Goal: Information Seeking & Learning: Learn about a topic

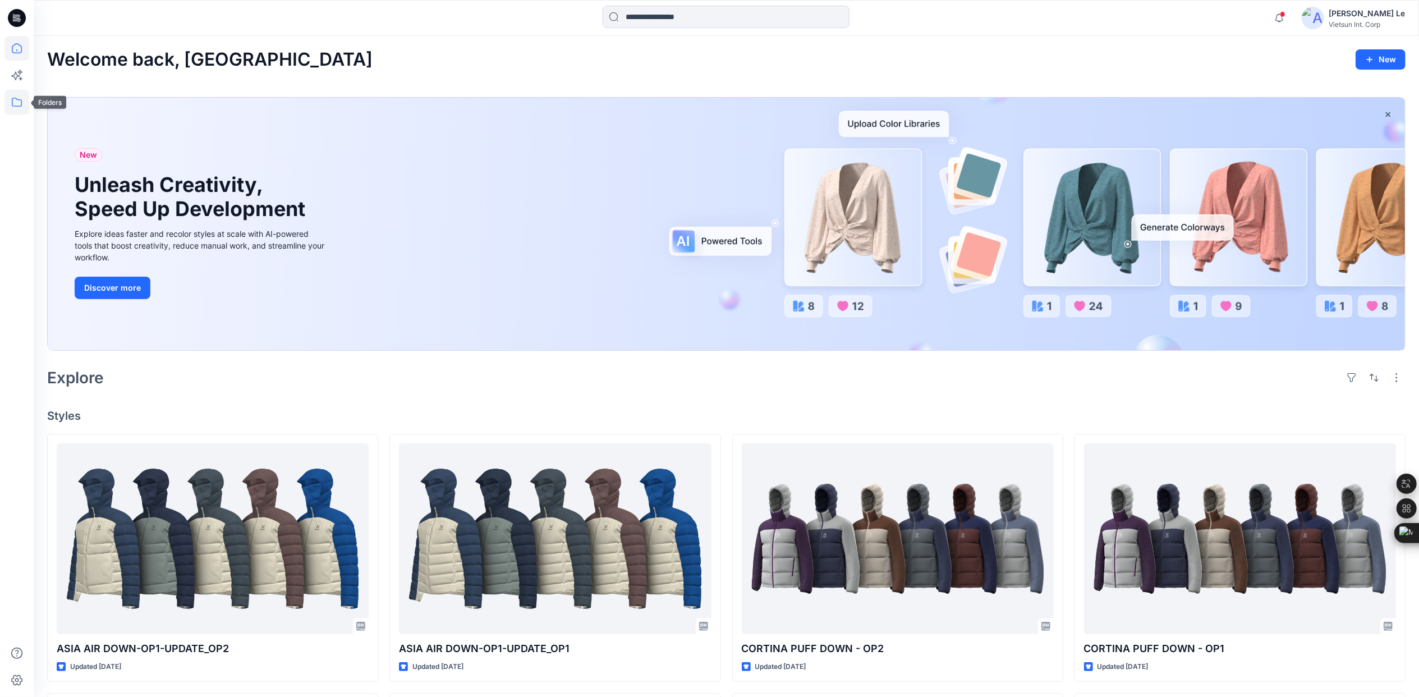
click at [11, 99] on icon at bounding box center [16, 102] width 25 height 25
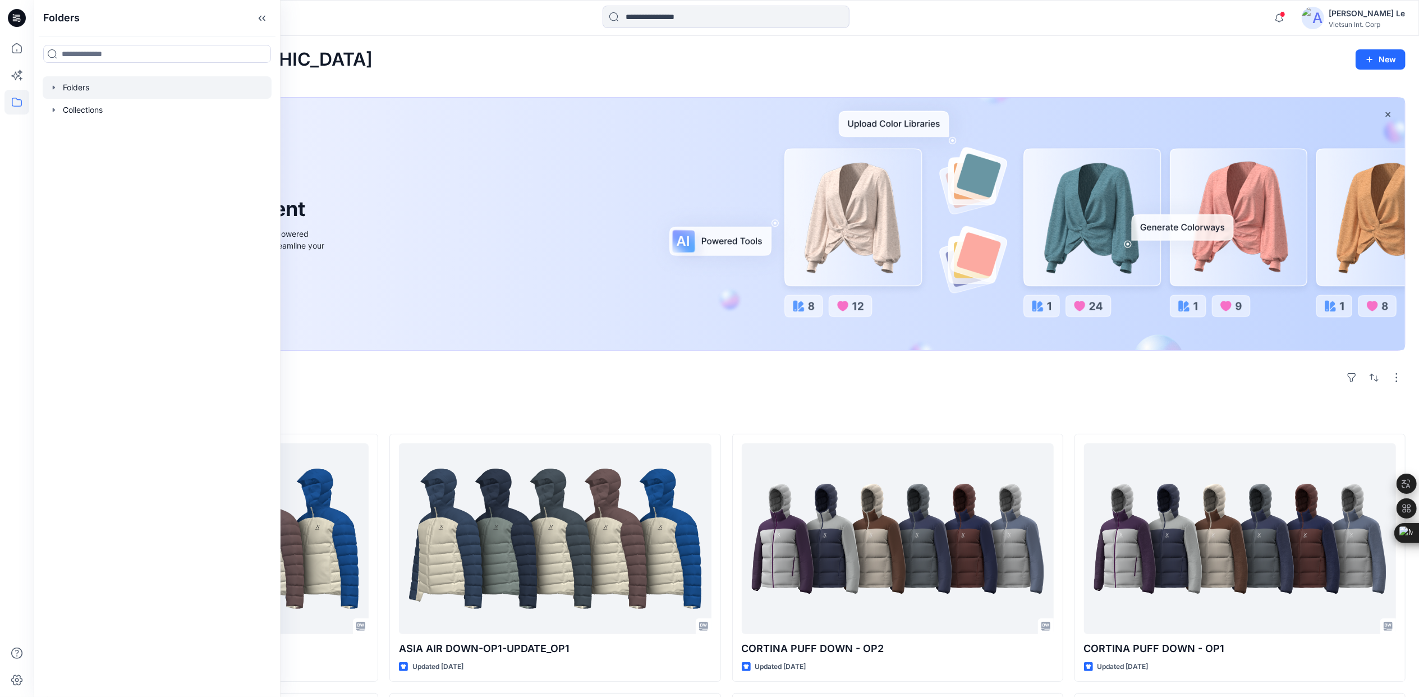
click at [76, 84] on div at bounding box center [157, 87] width 229 height 22
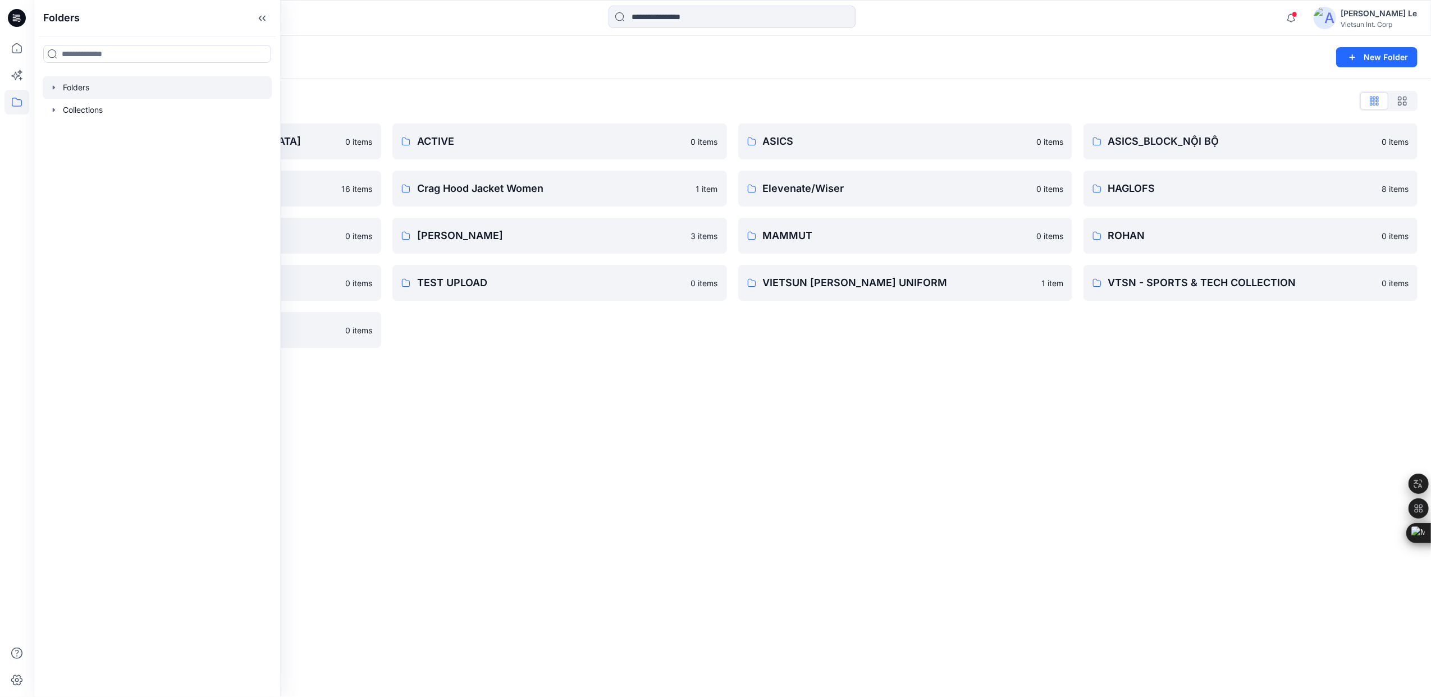
click at [846, 347] on div "ASICS 0 items Elevenate/Wiser 0 items MAMMUT 0 items VIETSUN [PERSON_NAME] UNIF…" at bounding box center [905, 235] width 334 height 225
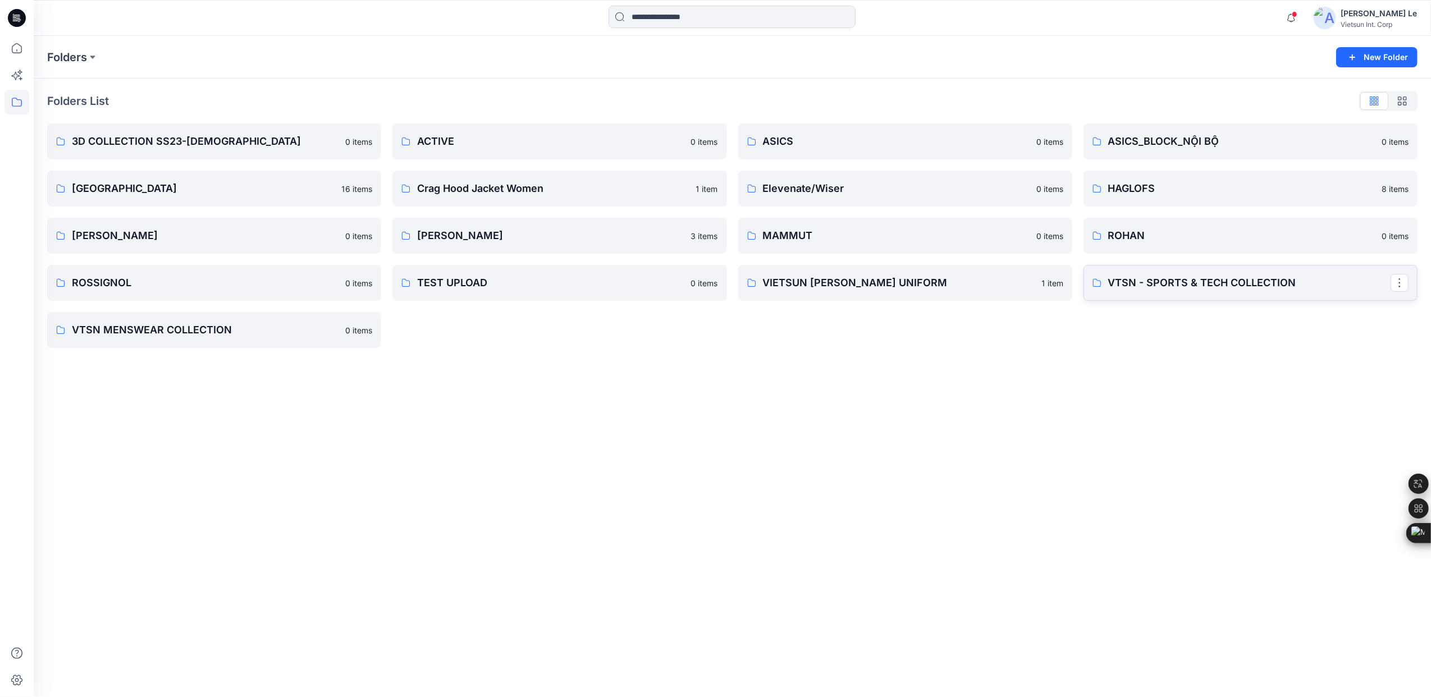
click at [1190, 281] on p "VTSN - SPORTS & TECH COLLECTION" at bounding box center [1249, 283] width 282 height 16
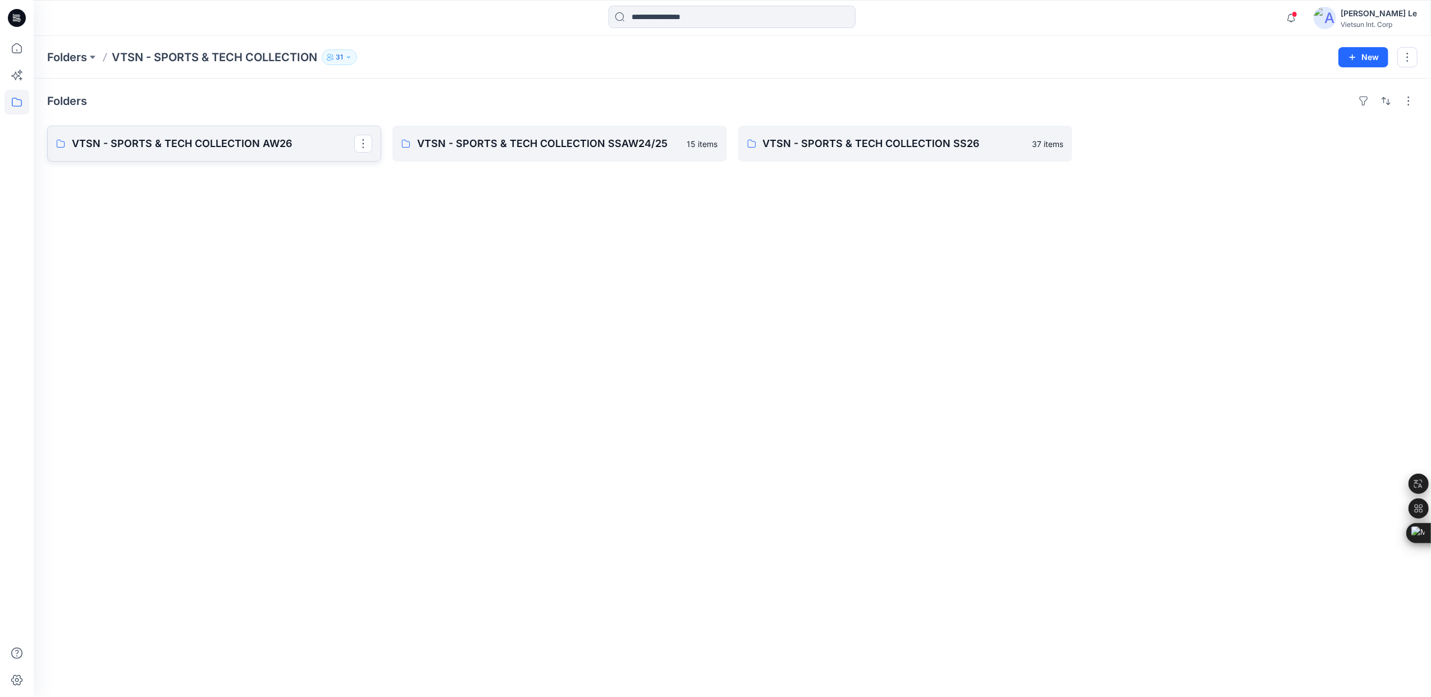
click at [166, 144] on p "VTSN - SPORTS & TECH COLLECTION AW26" at bounding box center [213, 144] width 282 height 16
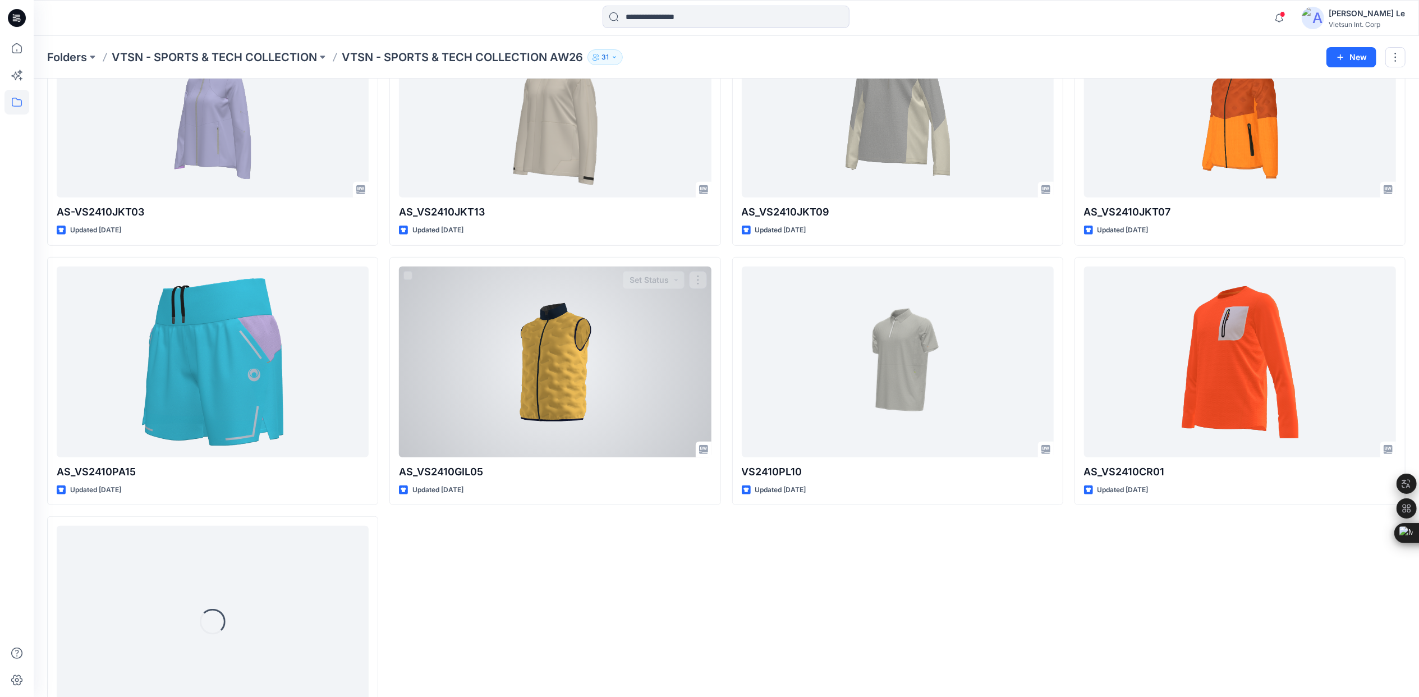
scroll to position [470, 0]
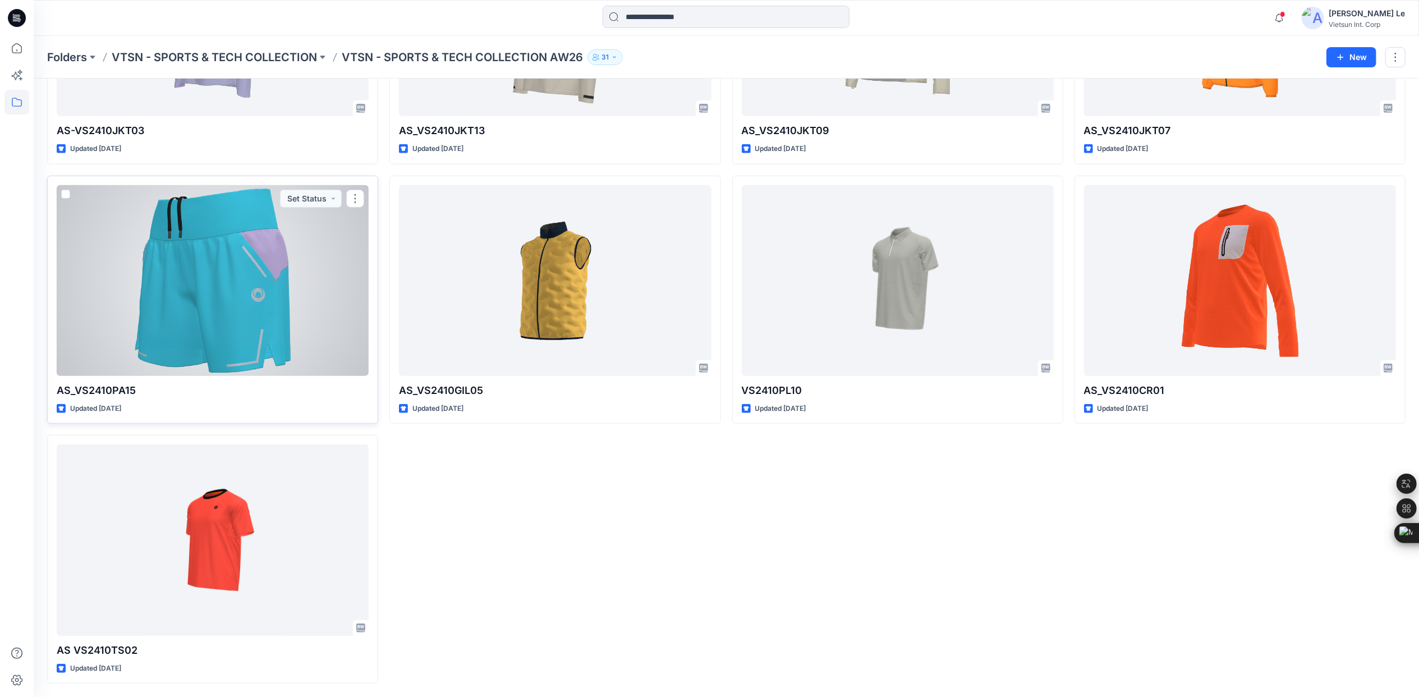
click at [147, 301] on div at bounding box center [213, 280] width 312 height 191
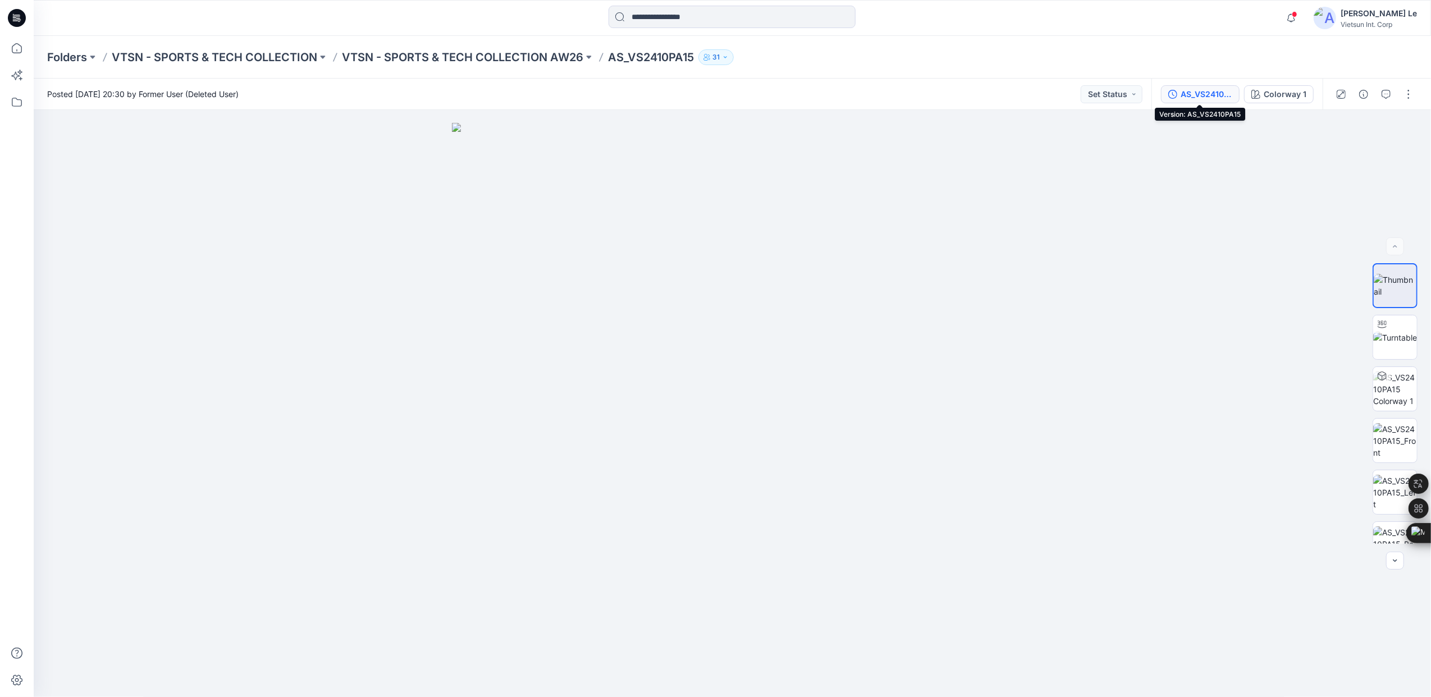
click at [1221, 89] on div "AS_VS2410PA15" at bounding box center [1206, 94] width 52 height 12
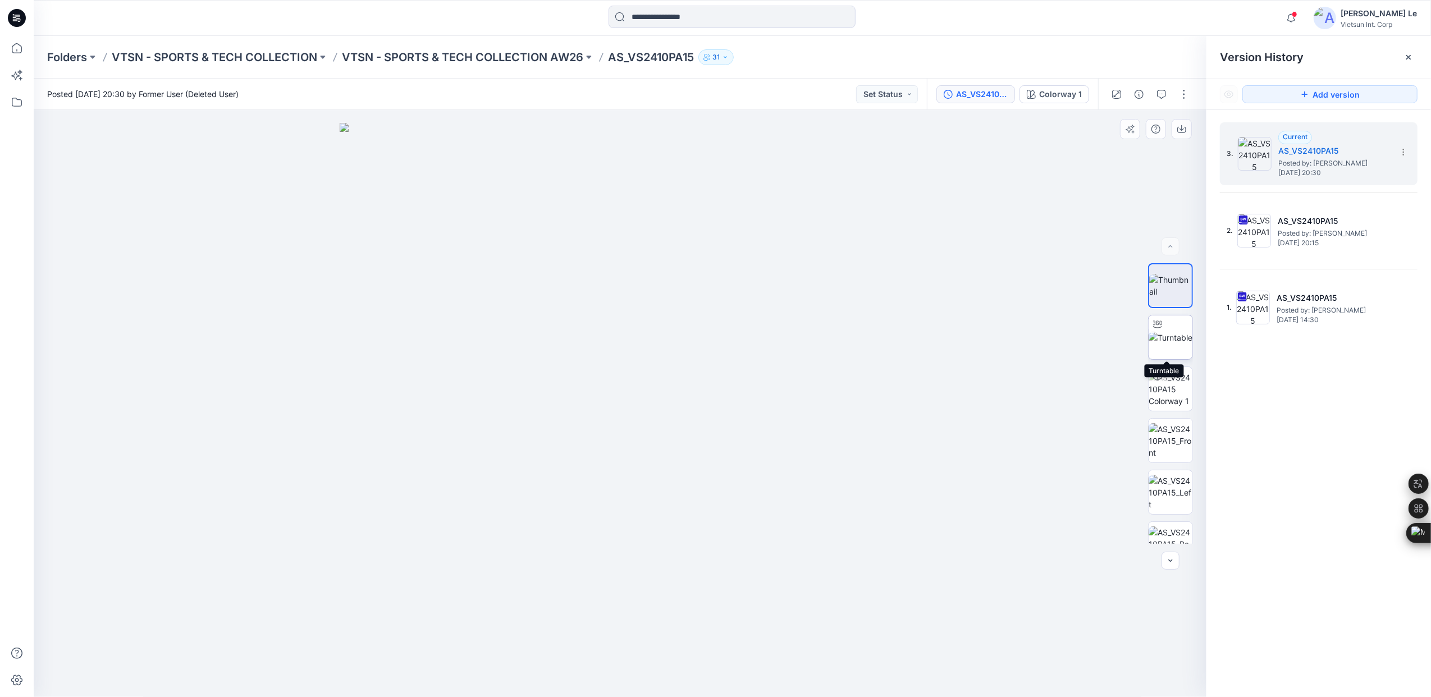
click at [1166, 340] on img at bounding box center [1170, 338] width 44 height 12
drag, startPoint x: 620, startPoint y: 679, endPoint x: 973, endPoint y: 670, distance: 352.6
click at [973, 670] on div at bounding box center [620, 403] width 1172 height 587
click at [1026, 383] on div at bounding box center [620, 403] width 1172 height 587
drag, startPoint x: 641, startPoint y: 680, endPoint x: 813, endPoint y: 680, distance: 171.7
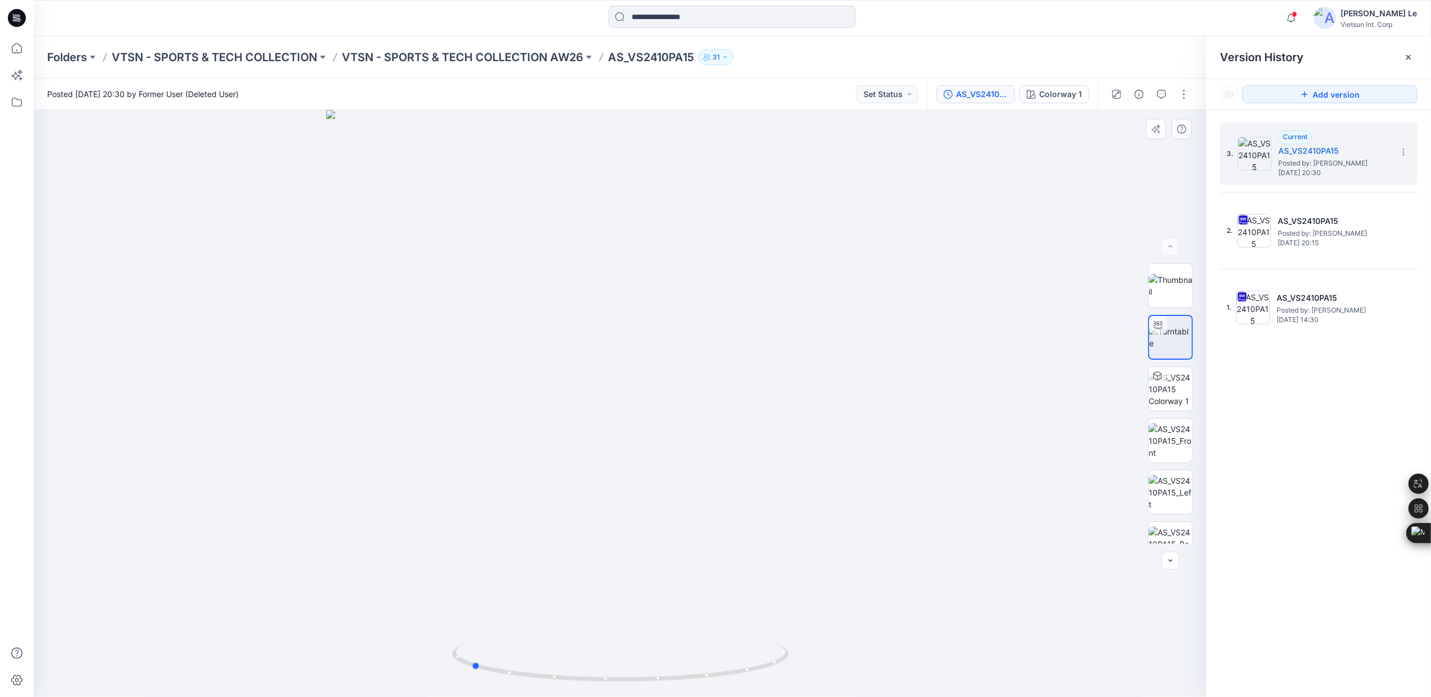
click at [813, 680] on div at bounding box center [620, 403] width 1172 height 587
click at [395, 54] on p "VTSN - SPORTS & TECH COLLECTION AW26" at bounding box center [462, 57] width 241 height 16
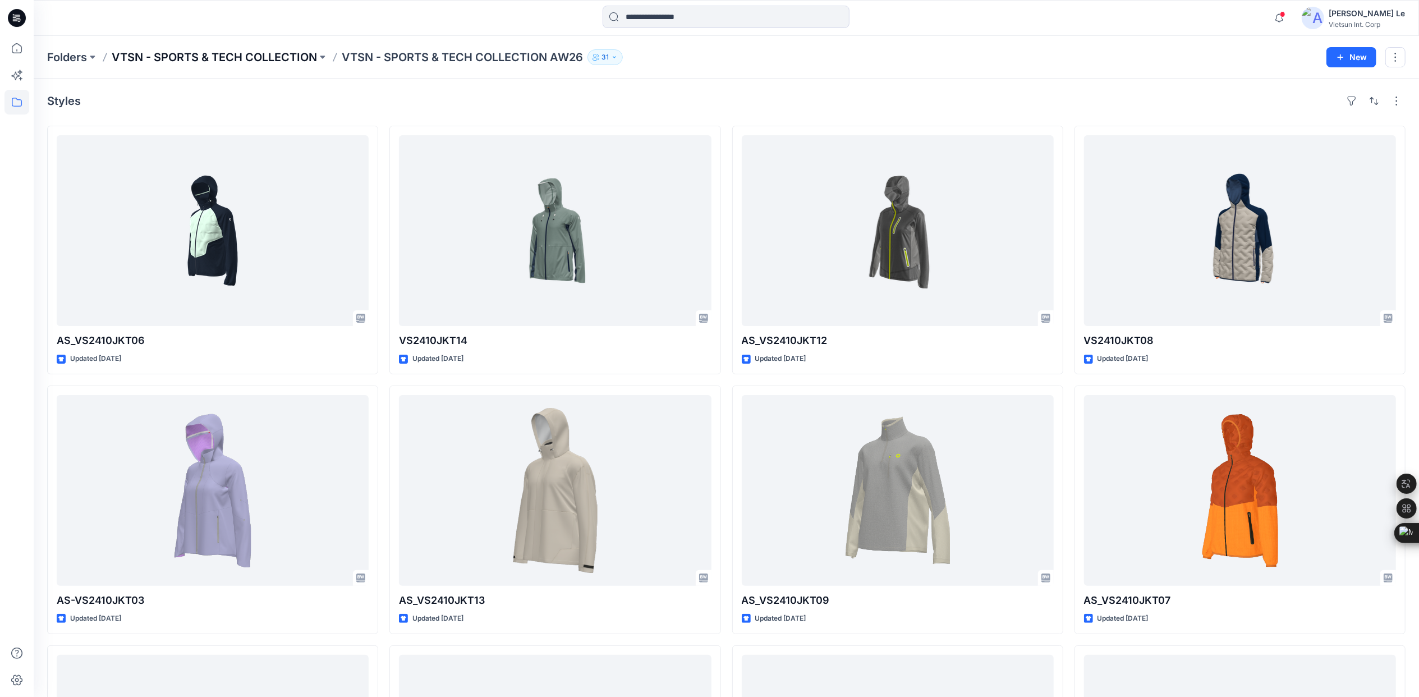
click at [258, 58] on p "VTSN - SPORTS & TECH COLLECTION" at bounding box center [214, 57] width 205 height 16
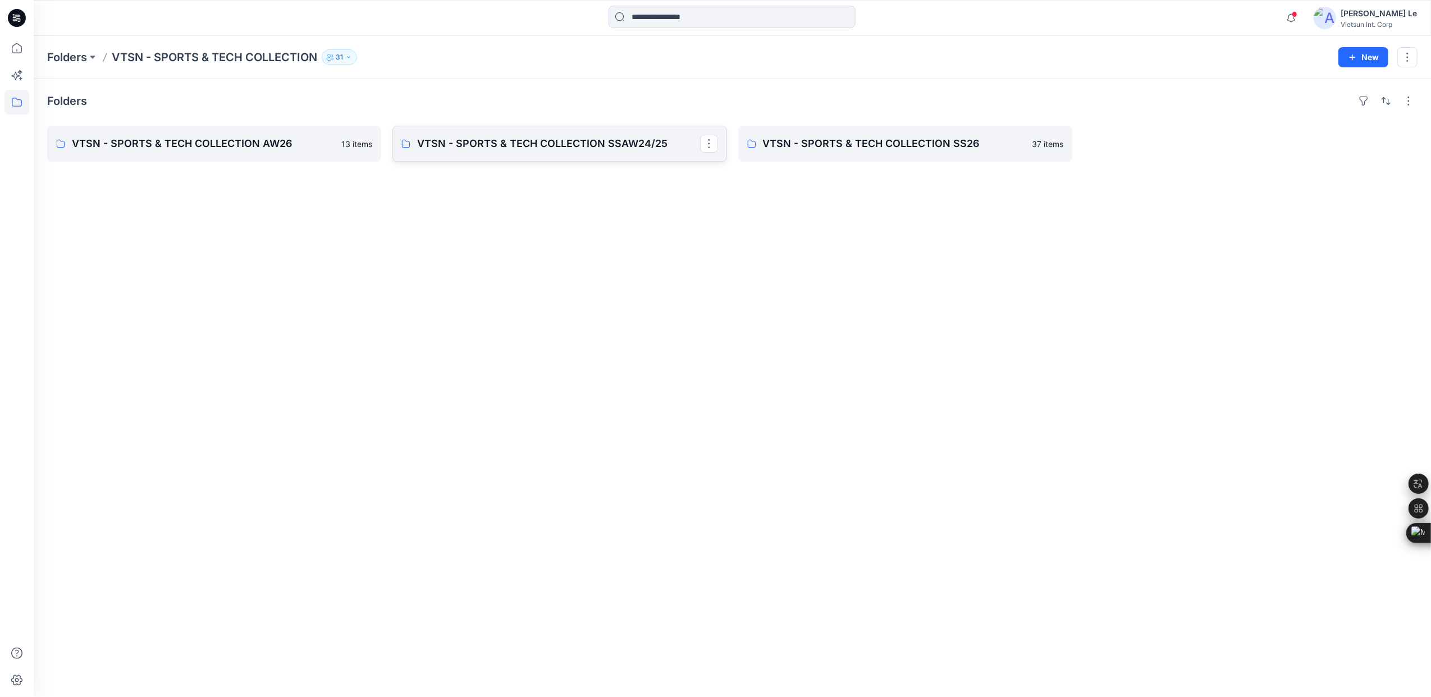
click at [562, 152] on link "VTSN - SPORTS & TECH COLLECTION SSAW24/25" at bounding box center [559, 144] width 334 height 36
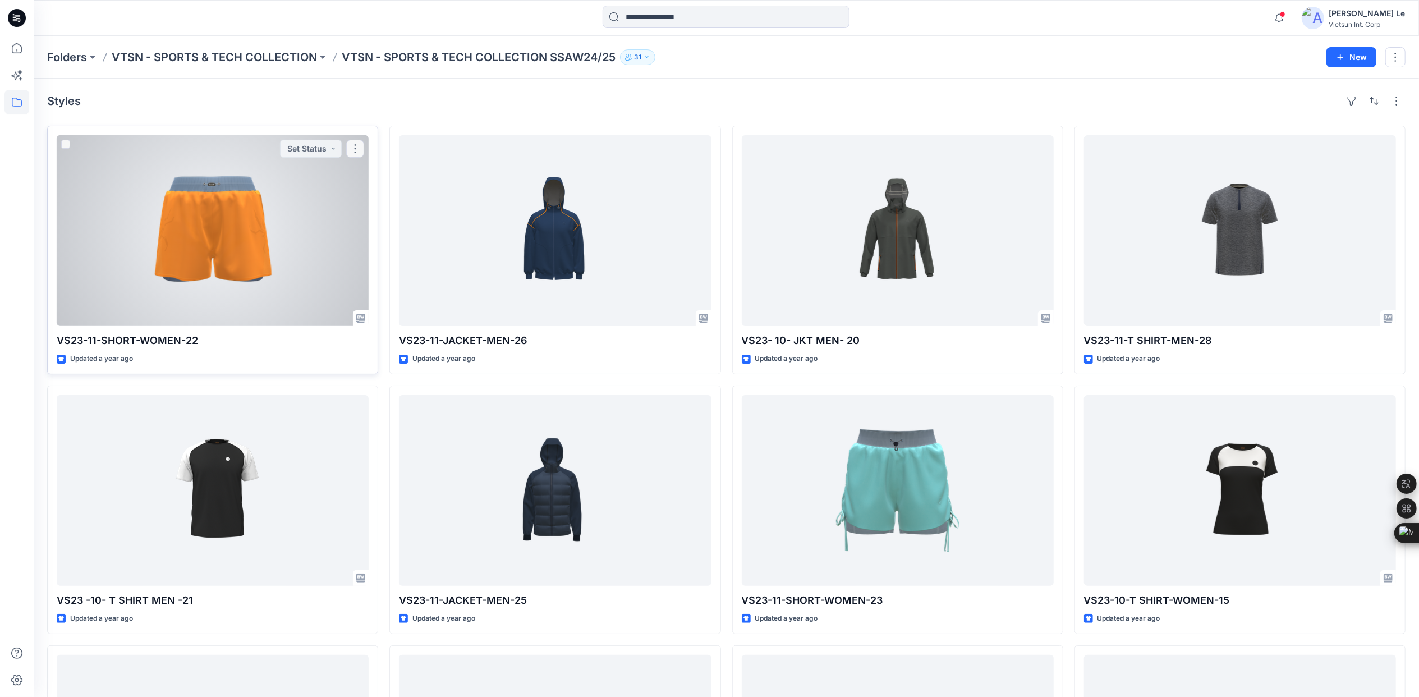
click at [274, 252] on div at bounding box center [213, 230] width 312 height 191
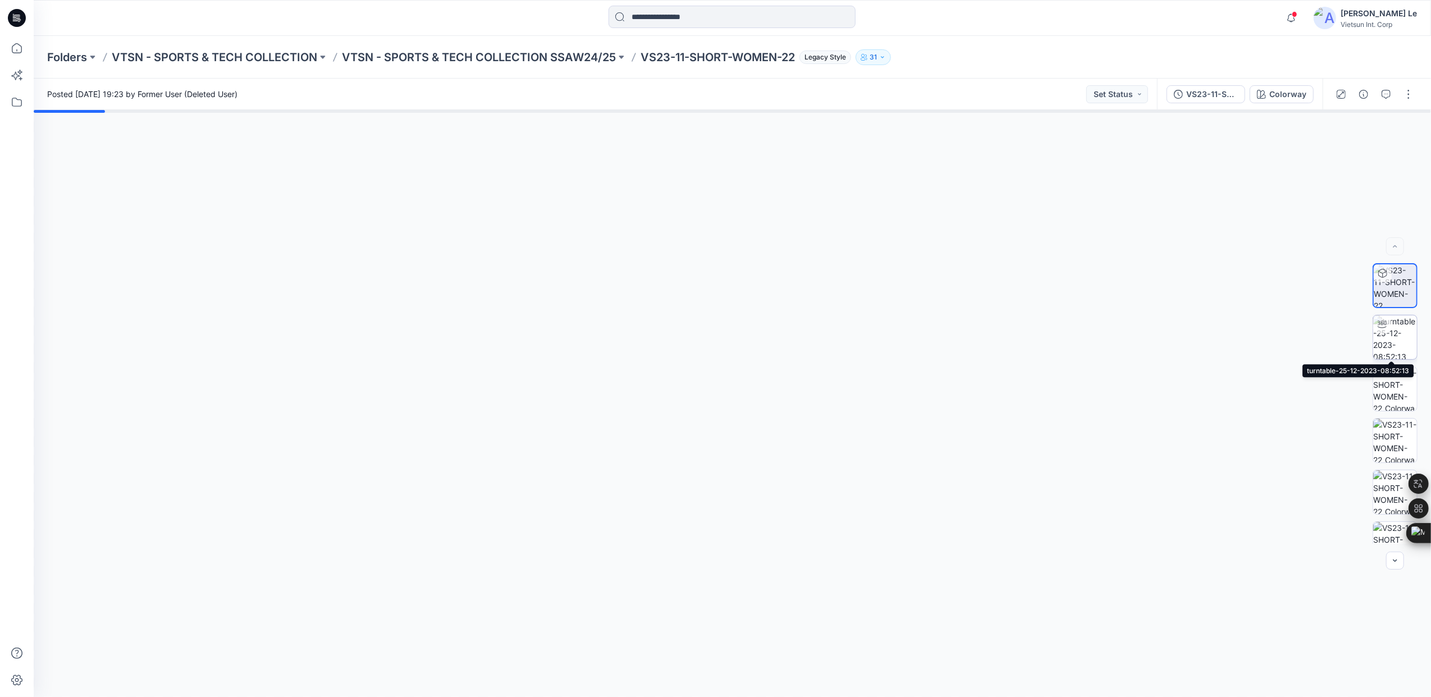
click at [1386, 345] on img at bounding box center [1395, 337] width 44 height 44
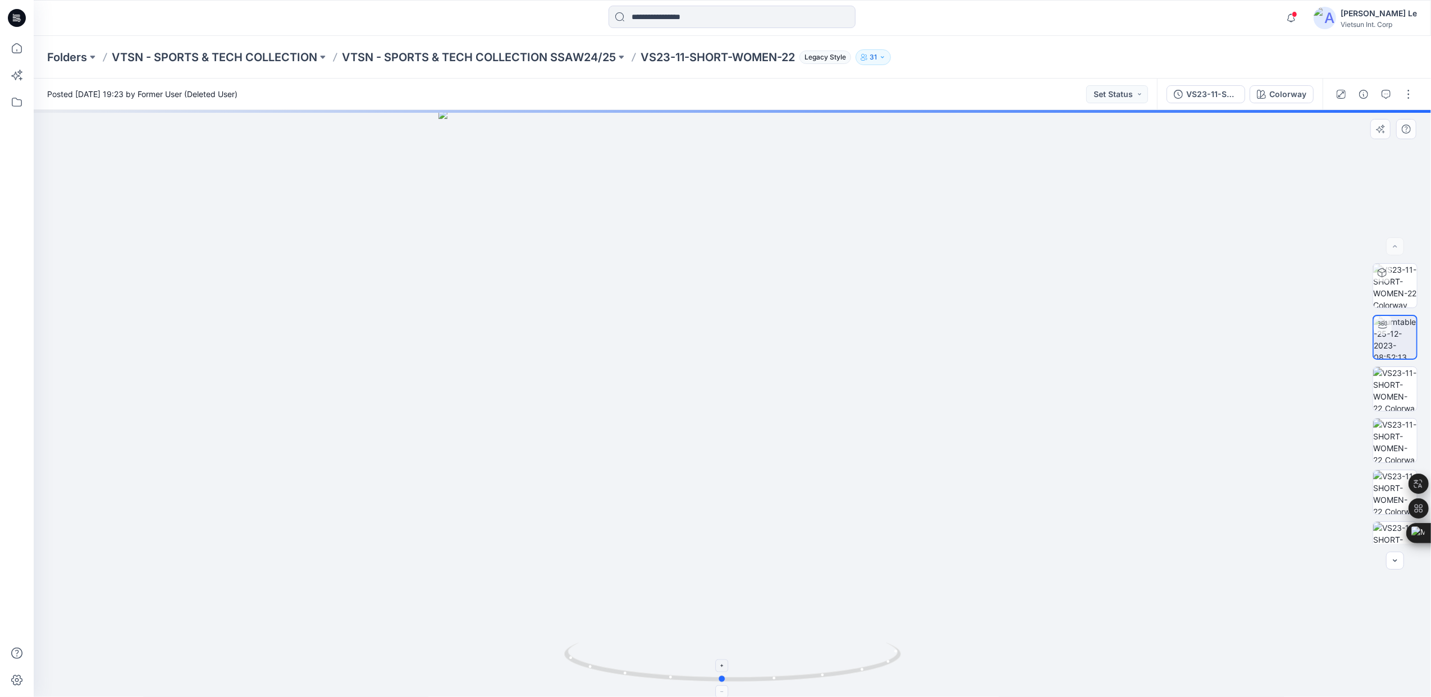
drag, startPoint x: 748, startPoint y: 684, endPoint x: 737, endPoint y: 662, distance: 23.8
click at [737, 662] on icon at bounding box center [734, 664] width 340 height 42
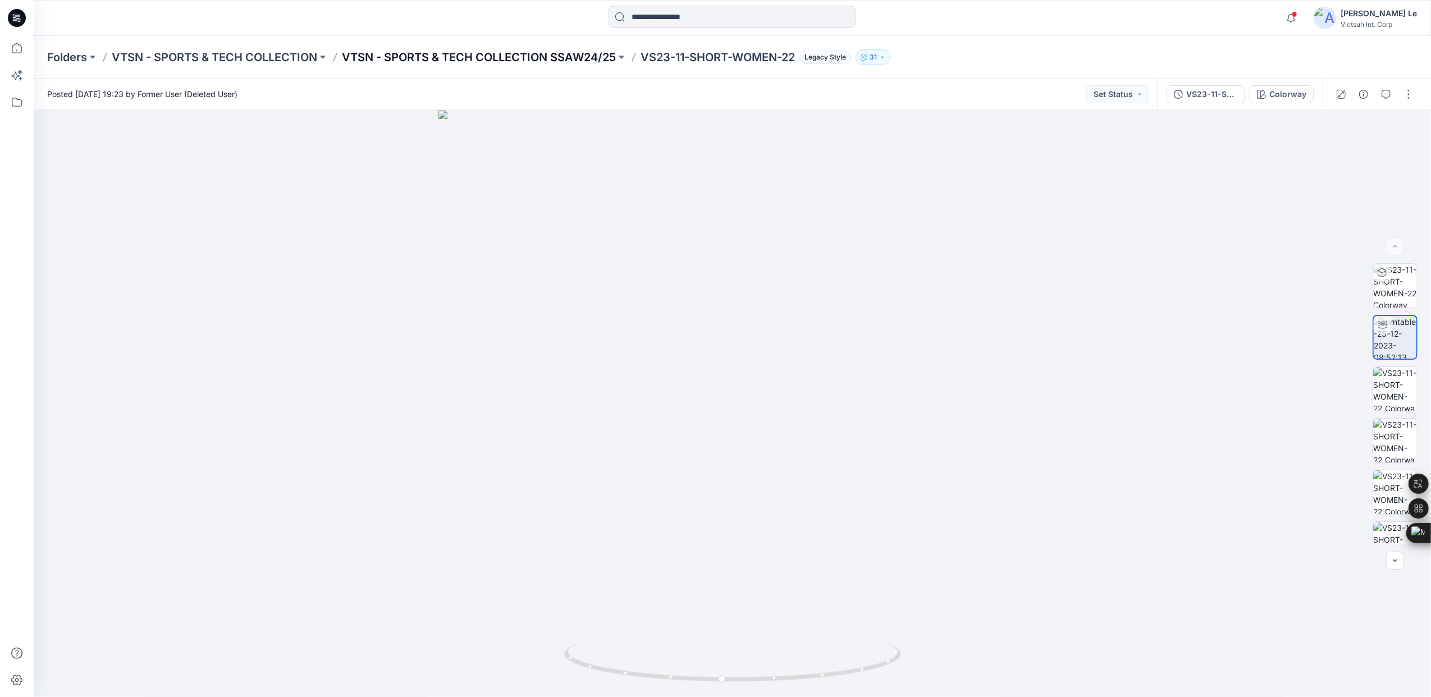
click at [443, 58] on p "VTSN - SPORTS & TECH COLLECTION SSAW24/25" at bounding box center [479, 57] width 274 height 16
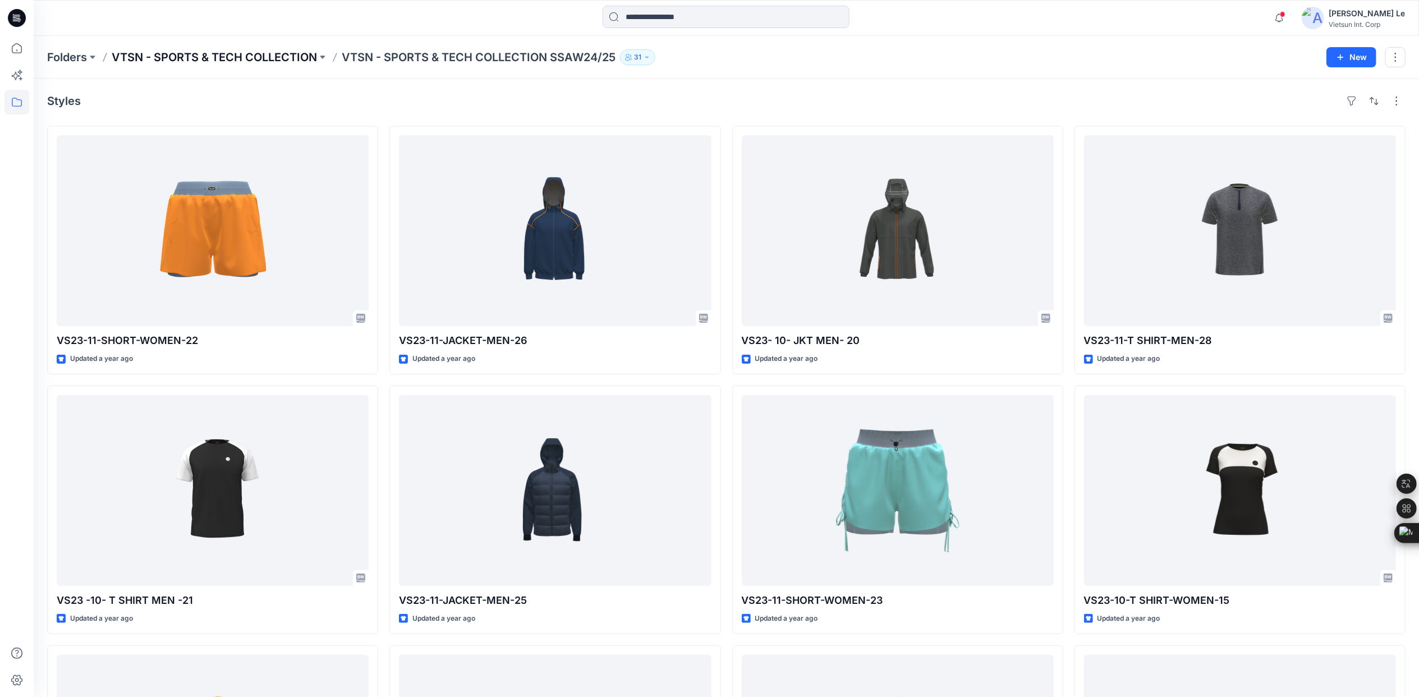
click at [284, 57] on p "VTSN - SPORTS & TECH COLLECTION" at bounding box center [214, 57] width 205 height 16
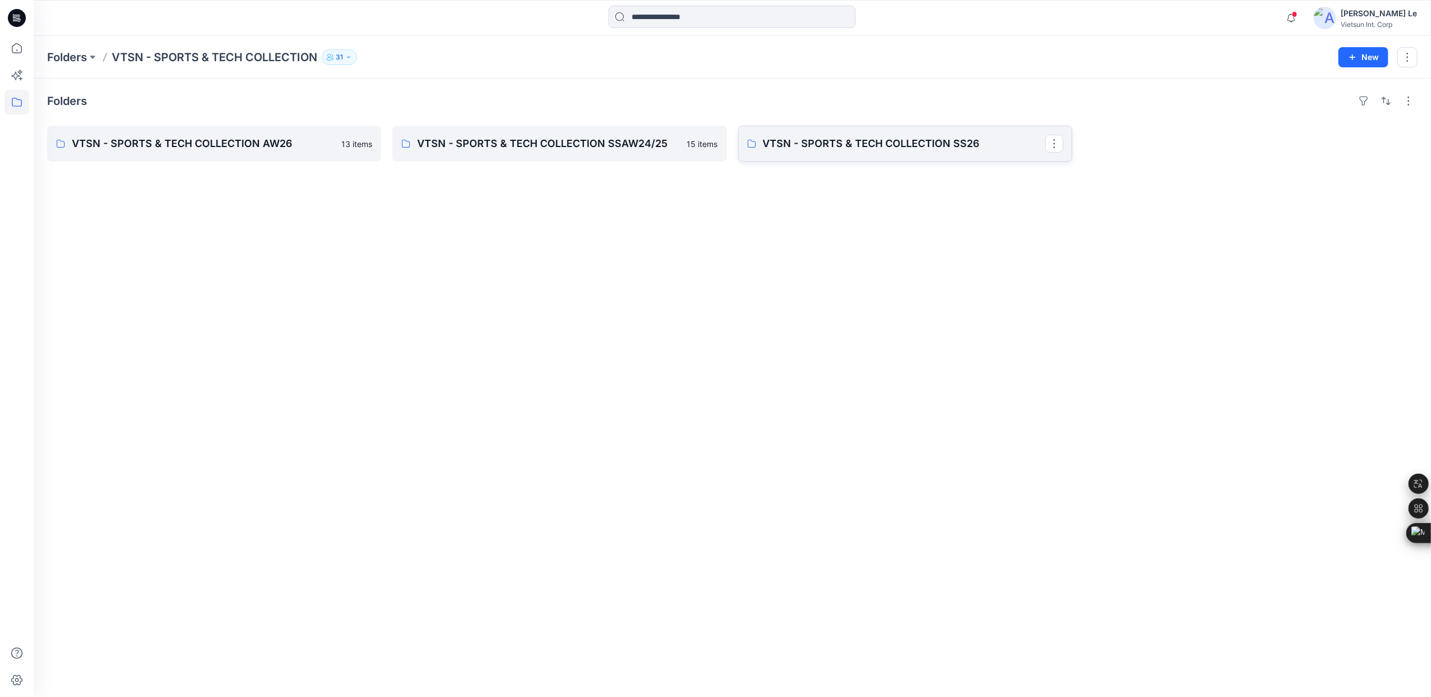
click at [960, 144] on p "VTSN - SPORTS & TECH COLLECTION SS26" at bounding box center [904, 144] width 282 height 16
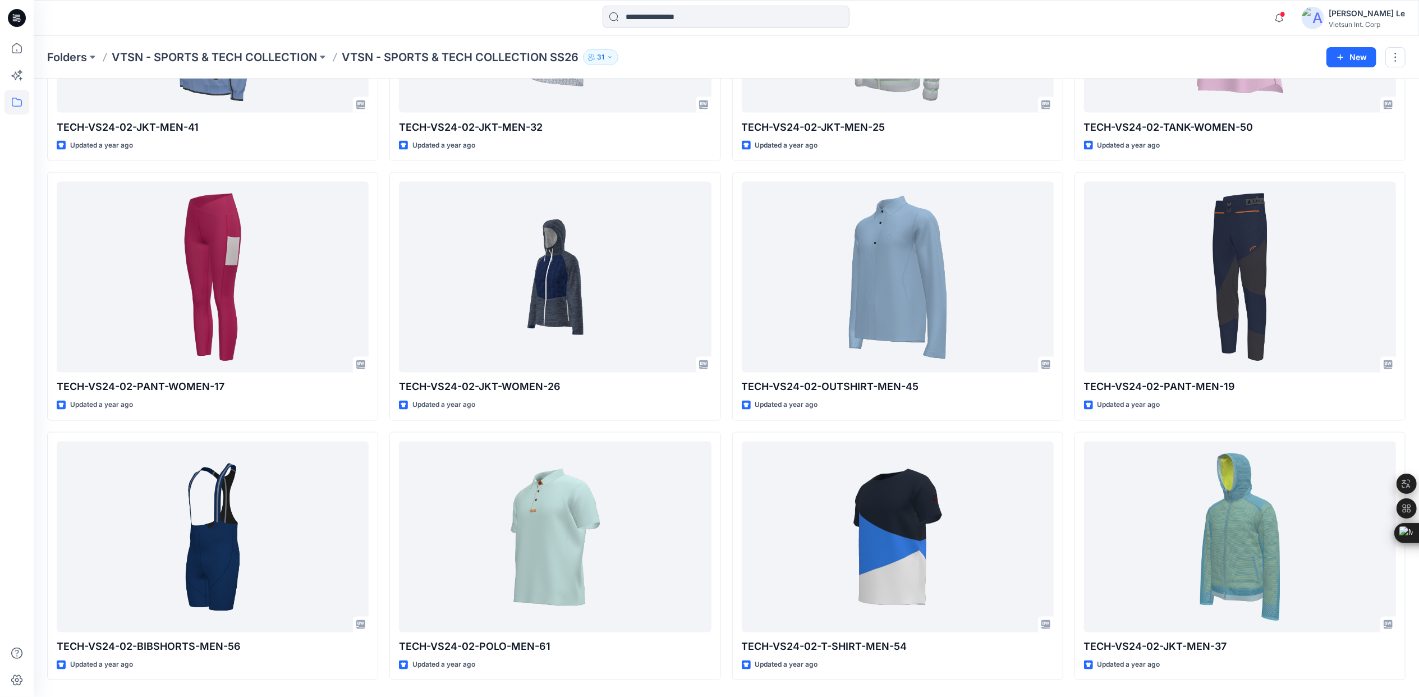
scroll to position [1779, 0]
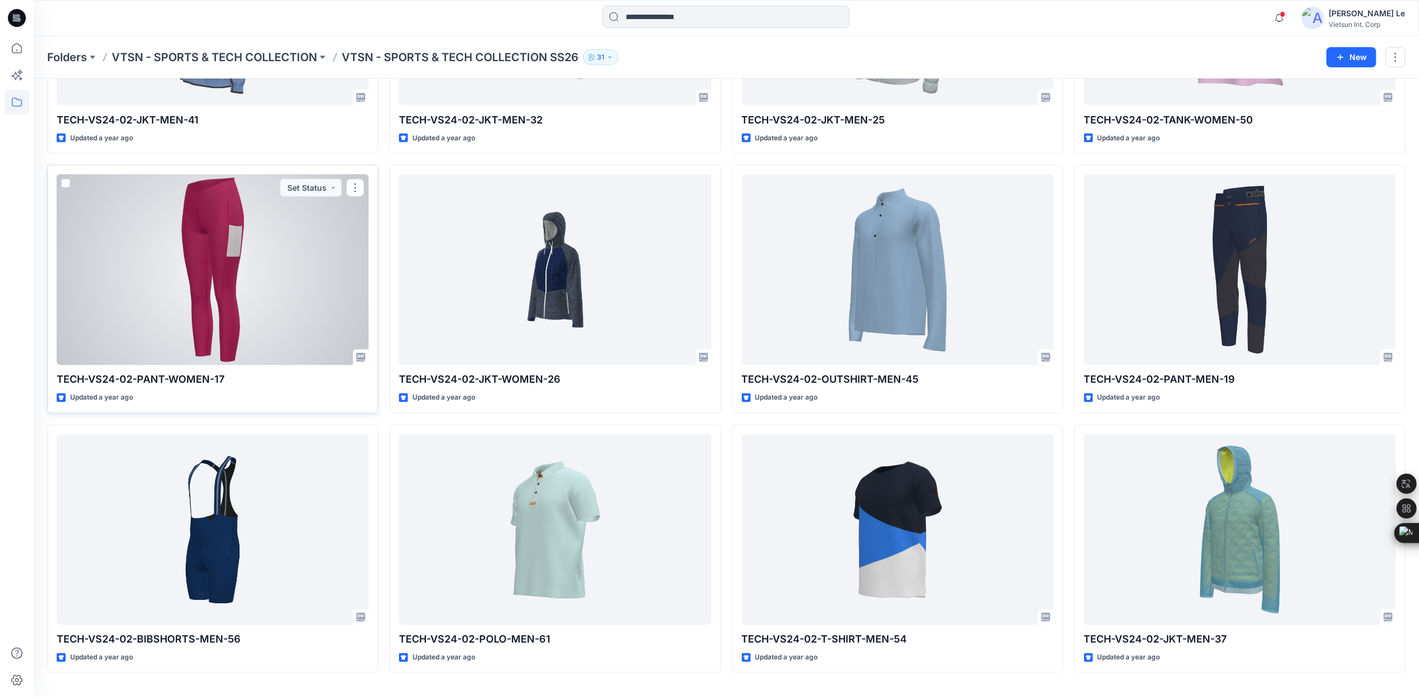
click at [220, 286] on div at bounding box center [213, 270] width 312 height 191
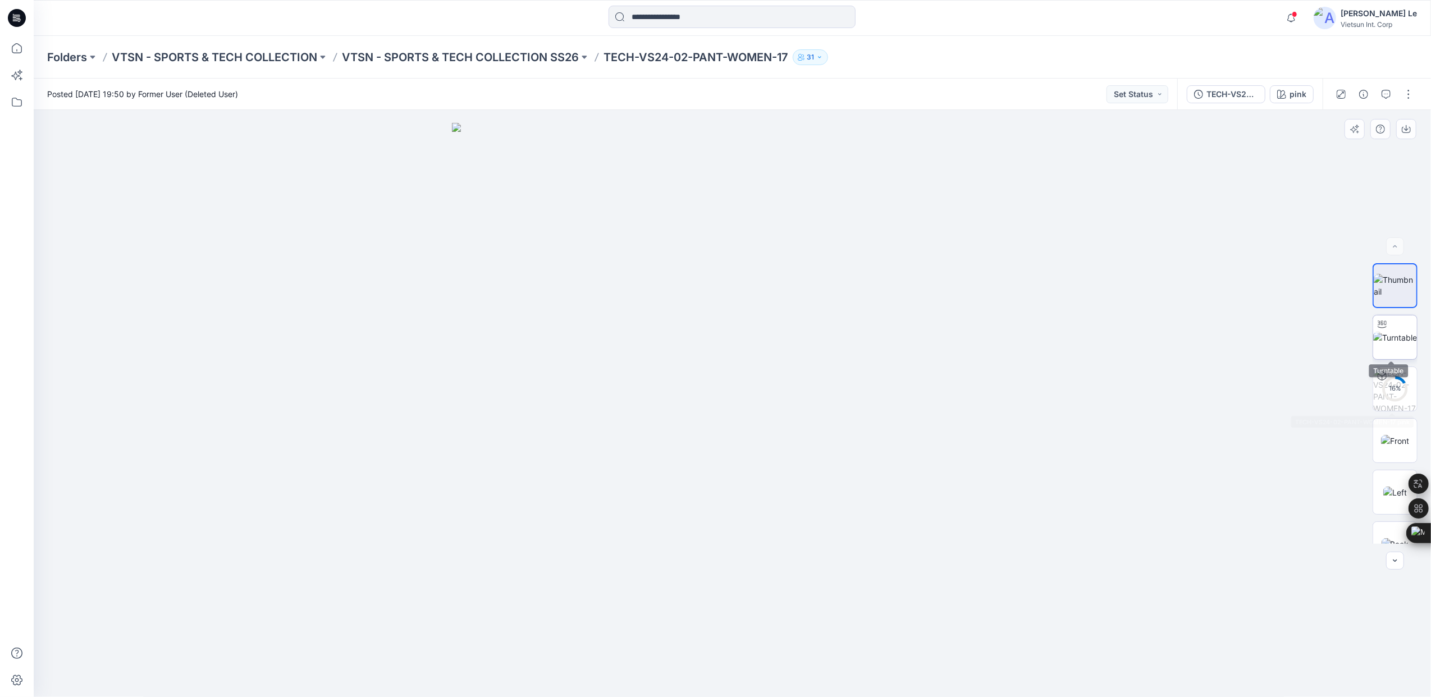
click at [1390, 335] on img at bounding box center [1395, 338] width 44 height 12
drag, startPoint x: 738, startPoint y: 681, endPoint x: 867, endPoint y: 662, distance: 131.0
click at [867, 662] on icon at bounding box center [734, 664] width 340 height 42
drag, startPoint x: 718, startPoint y: 681, endPoint x: 641, endPoint y: 668, distance: 78.5
click at [641, 668] on icon at bounding box center [734, 664] width 340 height 42
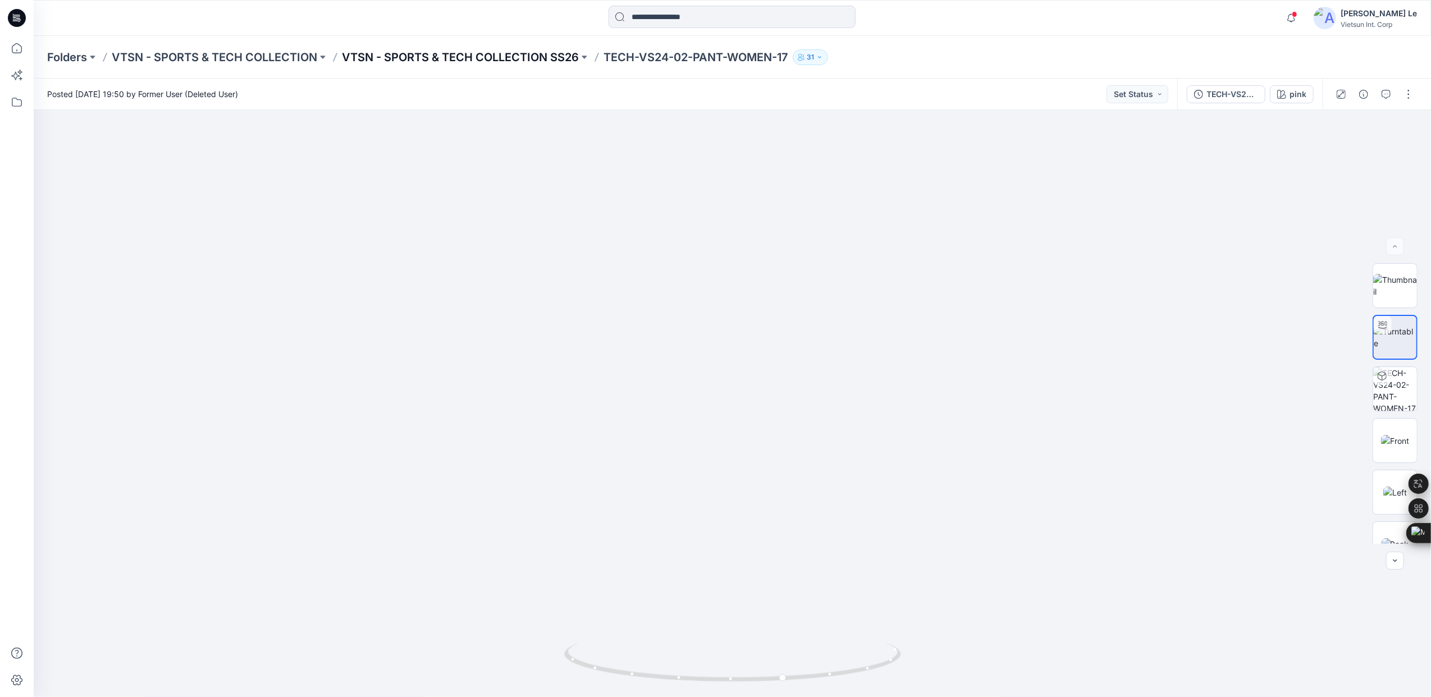
click at [462, 59] on p "VTSN - SPORTS & TECH COLLECTION SS26" at bounding box center [460, 57] width 237 height 16
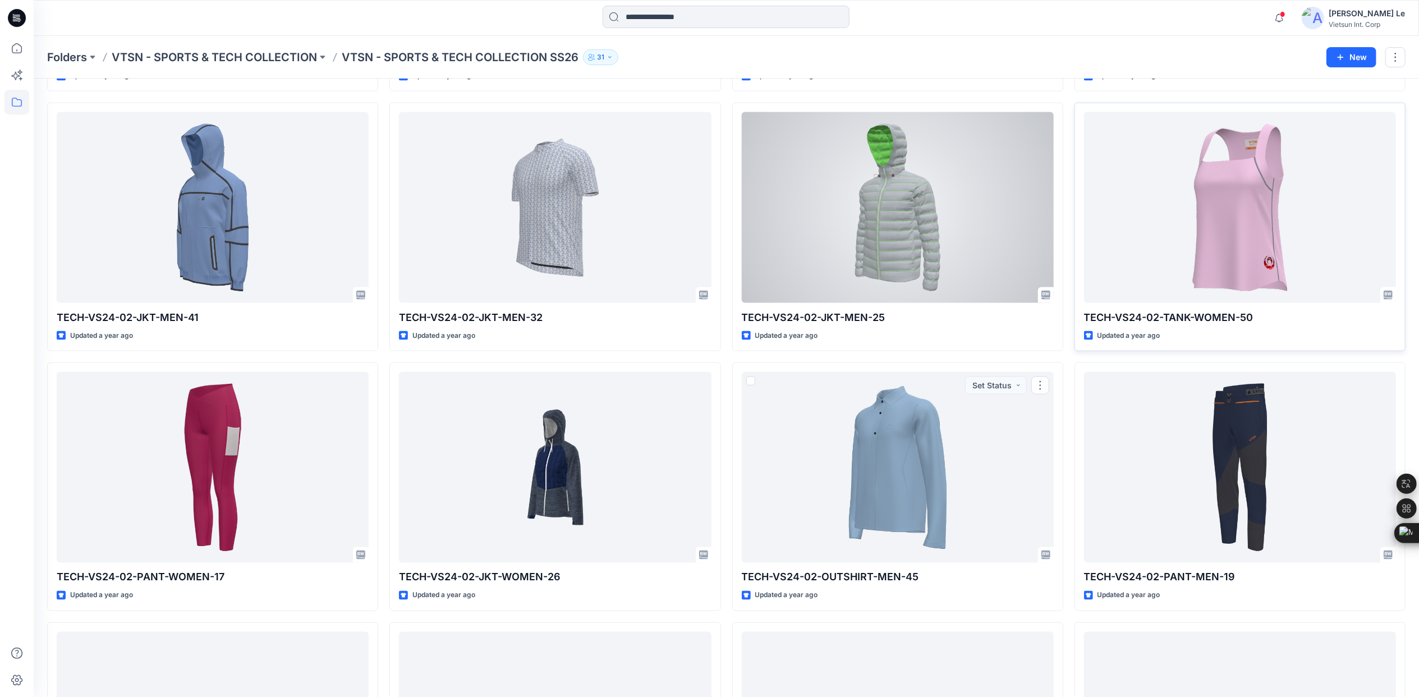
scroll to position [1581, 0]
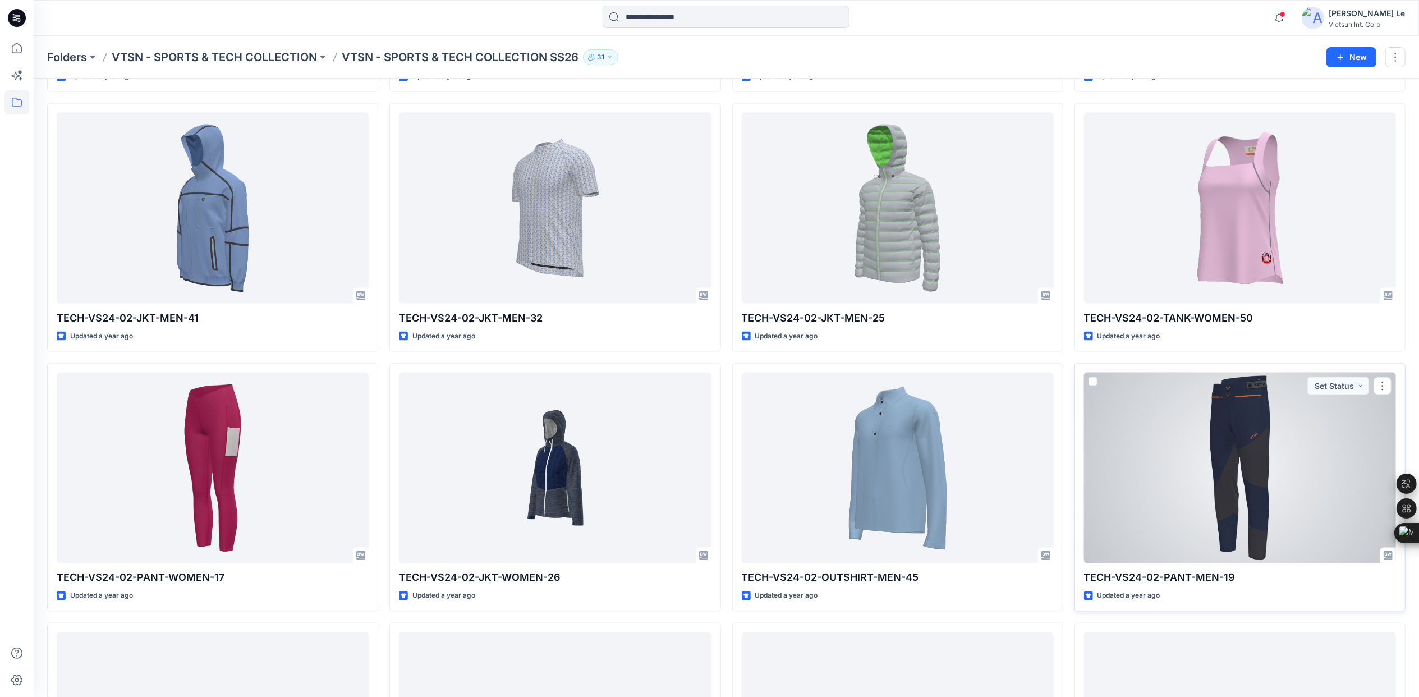
click at [1193, 420] on div at bounding box center [1240, 468] width 312 height 191
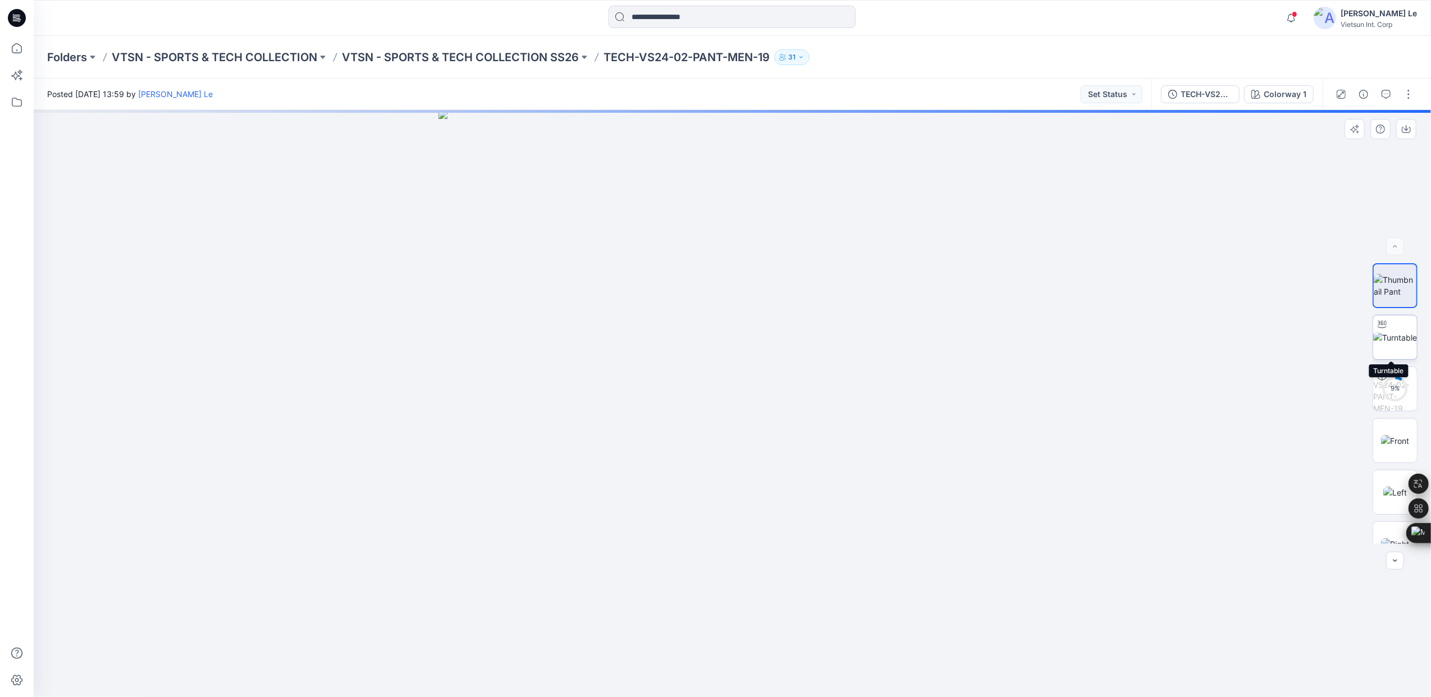
click at [1379, 332] on div at bounding box center [1382, 324] width 18 height 18
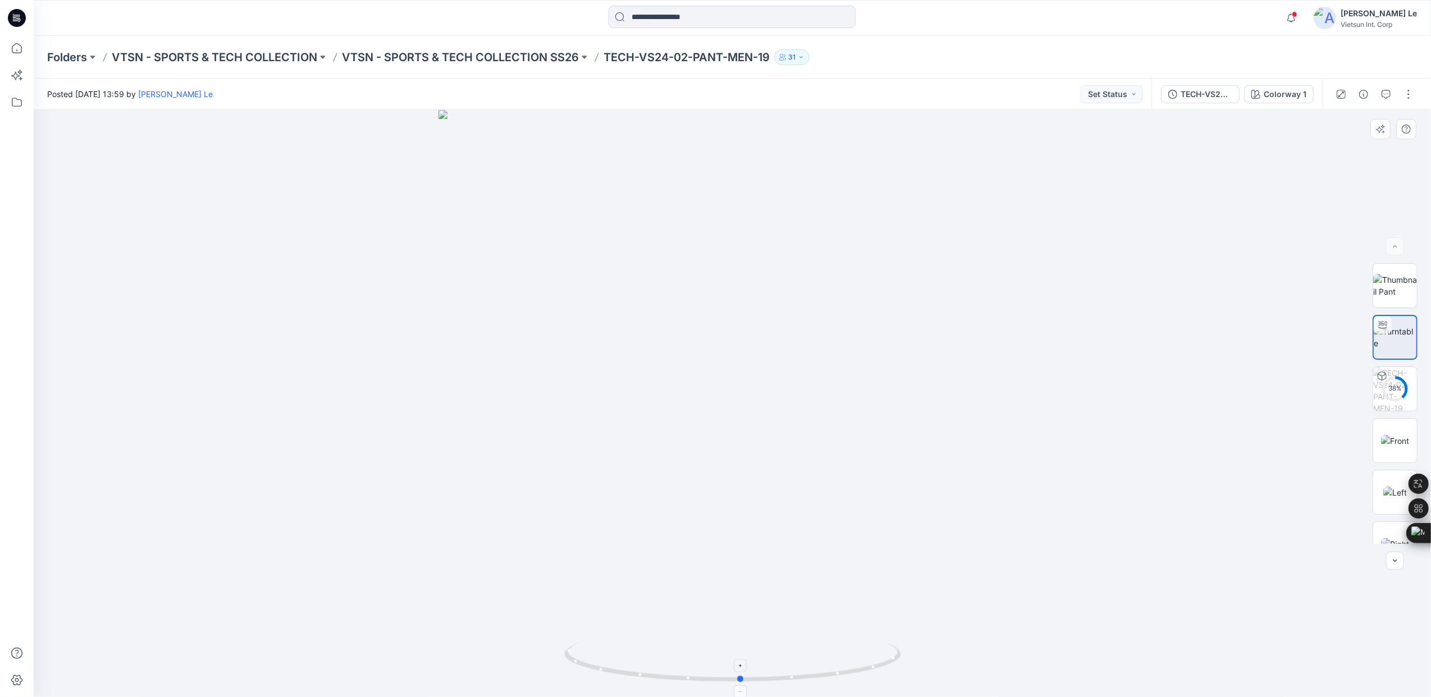
drag, startPoint x: 735, startPoint y: 686, endPoint x: 744, endPoint y: 665, distance: 22.9
click at [744, 665] on icon at bounding box center [734, 664] width 340 height 42
